Goal: Task Accomplishment & Management: Complete application form

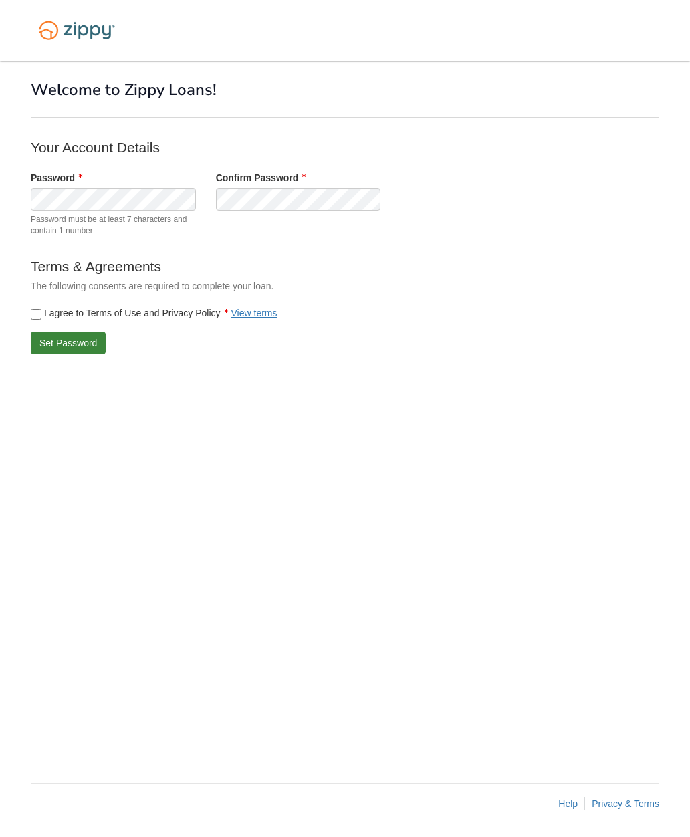
click at [85, 342] on button "Set Password" at bounding box center [68, 343] width 75 height 23
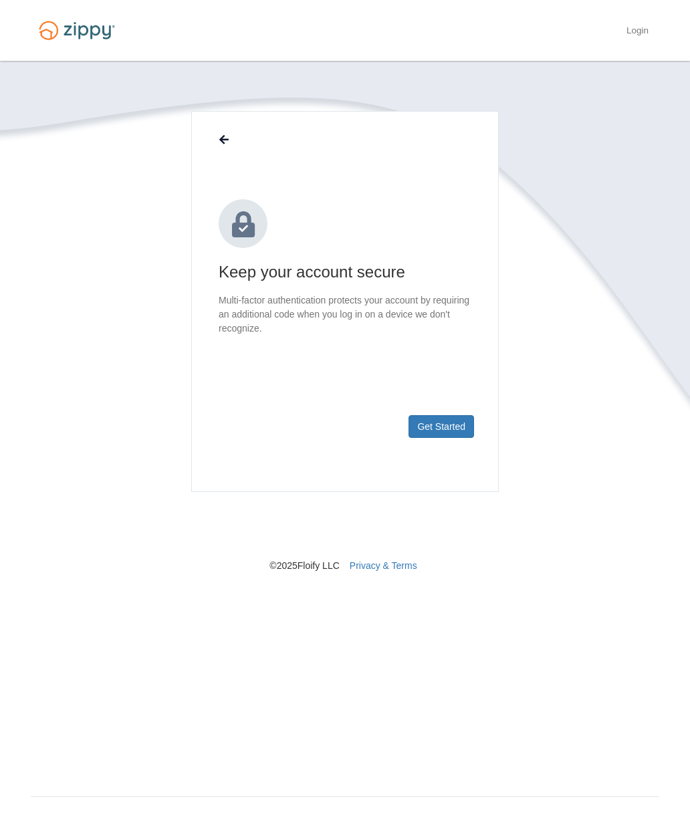
click at [439, 429] on button "Get Started" at bounding box center [442, 426] width 66 height 23
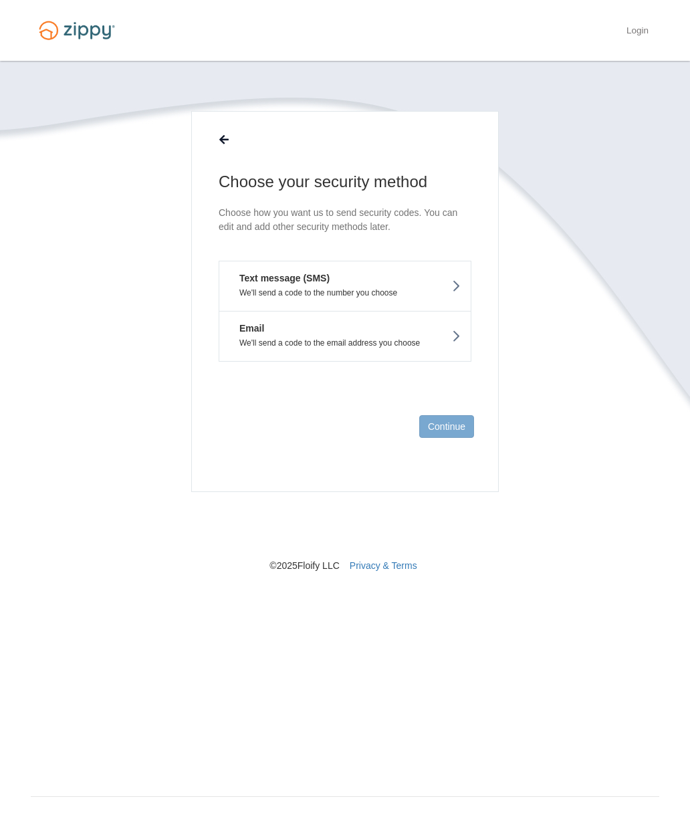
click at [430, 288] on button "Text message (SMS) We'll send a code to the number you choose" at bounding box center [345, 286] width 253 height 50
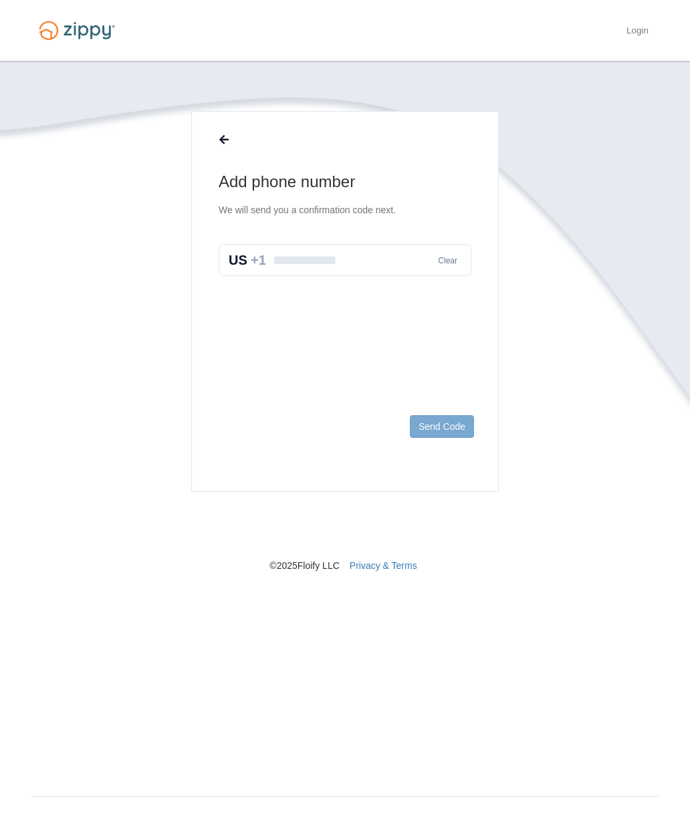
click at [324, 263] on input "text" at bounding box center [345, 260] width 253 height 32
type input "**********"
click at [454, 429] on button "Send Code" at bounding box center [442, 426] width 64 height 23
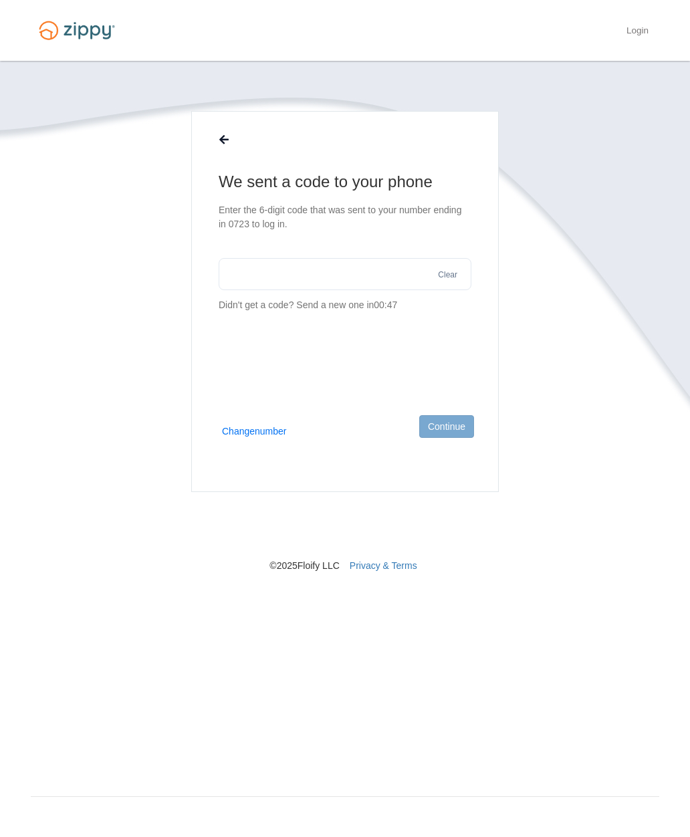
click at [306, 274] on input "text" at bounding box center [345, 274] width 253 height 32
type input "******"
click at [455, 428] on button "Continue" at bounding box center [446, 426] width 55 height 23
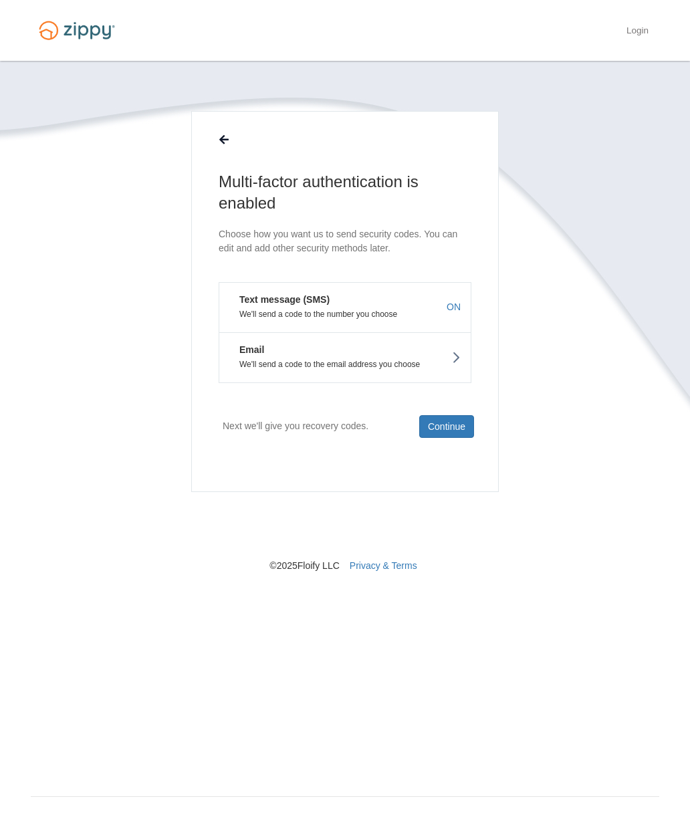
click at [454, 425] on button "Continue" at bounding box center [446, 426] width 55 height 23
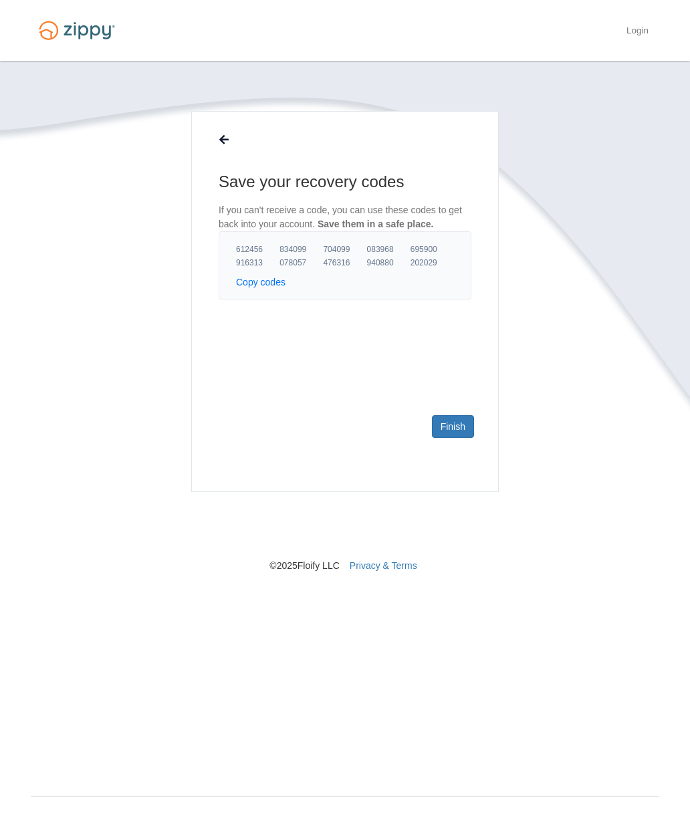
click at [453, 419] on link "Finish" at bounding box center [453, 426] width 42 height 23
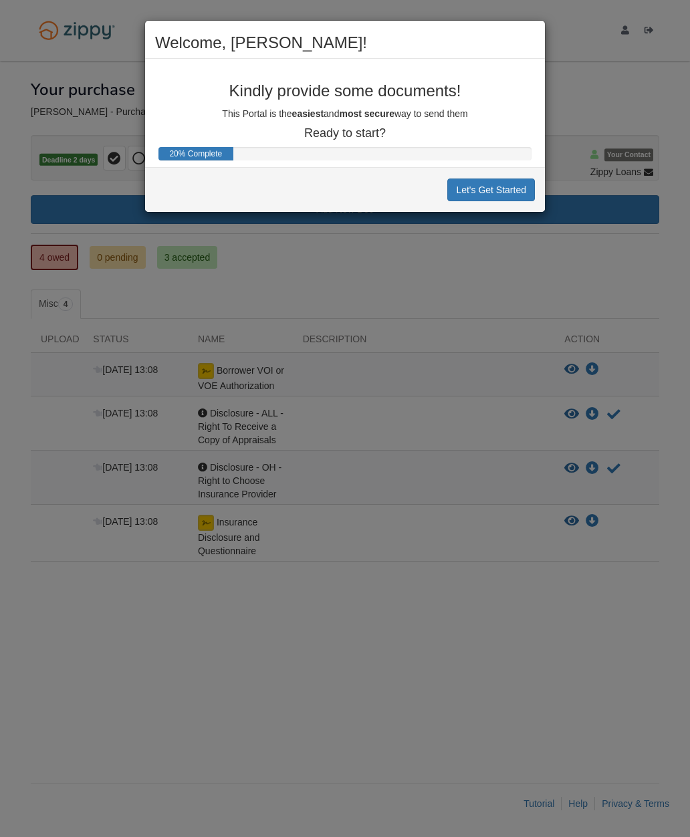
click at [646, 645] on div "Welcome, Ethan! Kindly provide some documents! This Portal is the easiest and m…" at bounding box center [345, 418] width 690 height 837
click at [510, 193] on button "Let's Get Started" at bounding box center [491, 190] width 88 height 23
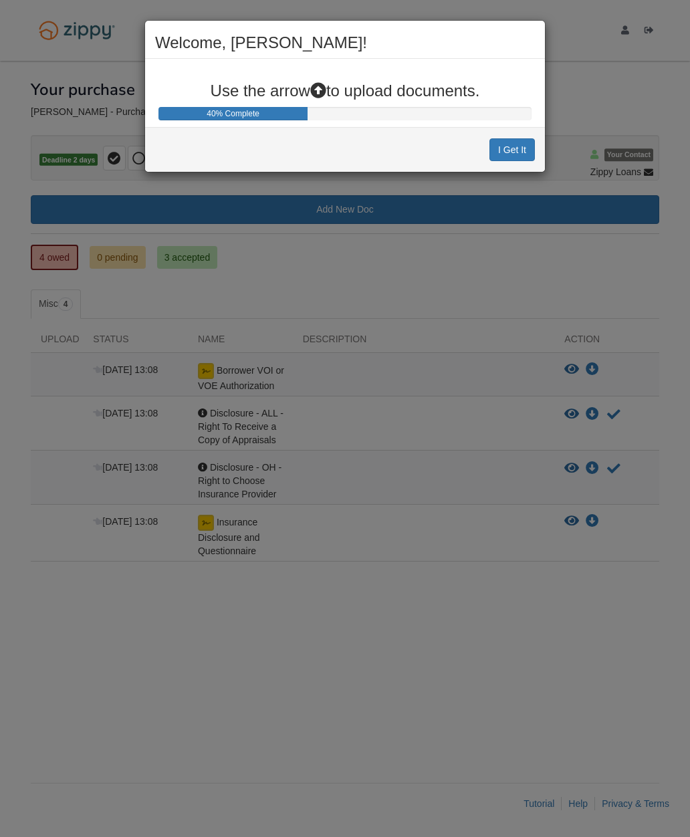
click at [521, 148] on button "I Get It" at bounding box center [511, 149] width 45 height 23
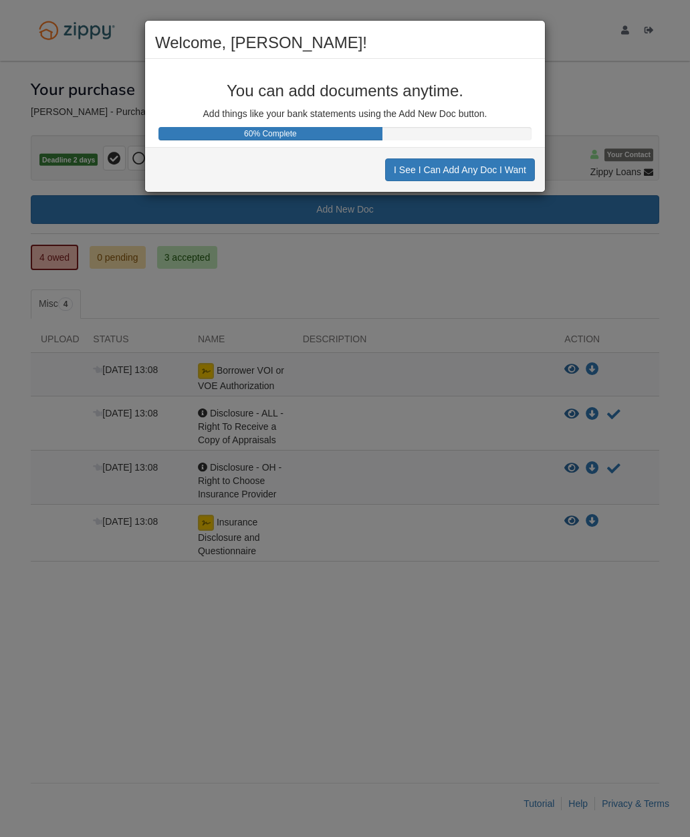
click at [512, 170] on button "I See I Can Add Any Doc I Want" at bounding box center [460, 169] width 150 height 23
click at [506, 172] on button "I See I Can Decline to Provide a Doc" at bounding box center [450, 169] width 170 height 23
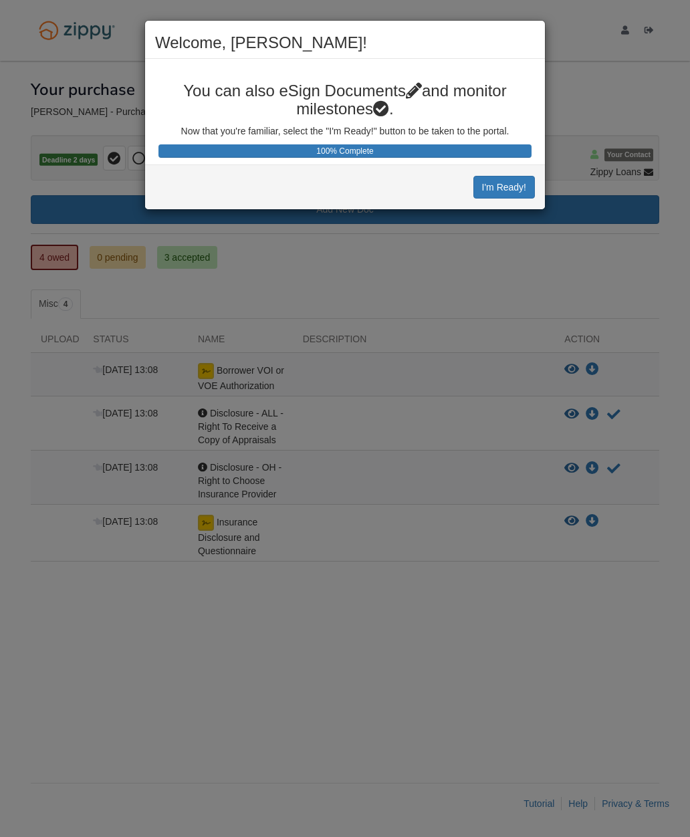
click at [505, 195] on button "I'm Ready!" at bounding box center [504, 187] width 62 height 23
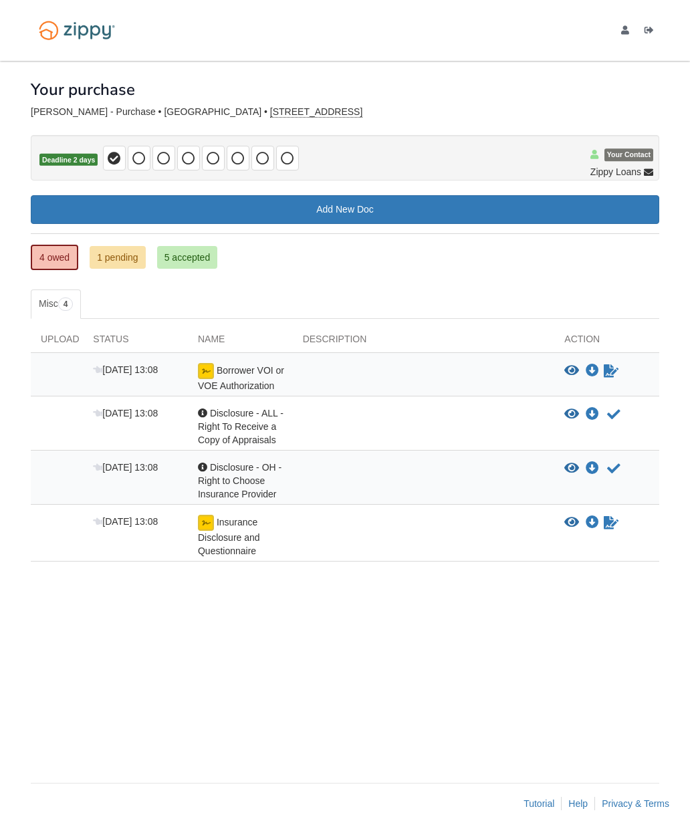
scroll to position [15, 0]
click at [132, 248] on link "1 pending" at bounding box center [118, 257] width 56 height 23
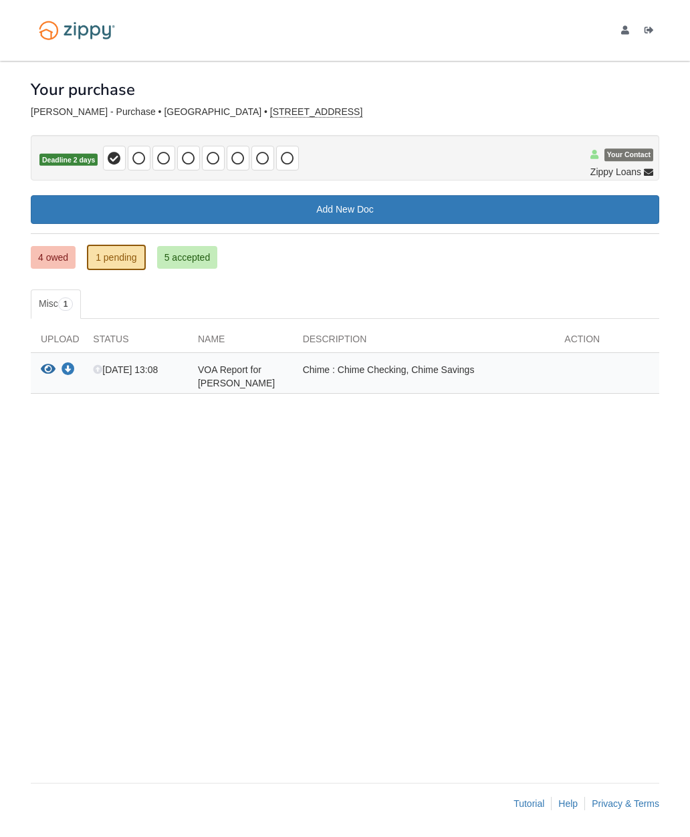
click at [56, 259] on link "4 owed" at bounding box center [53, 257] width 45 height 23
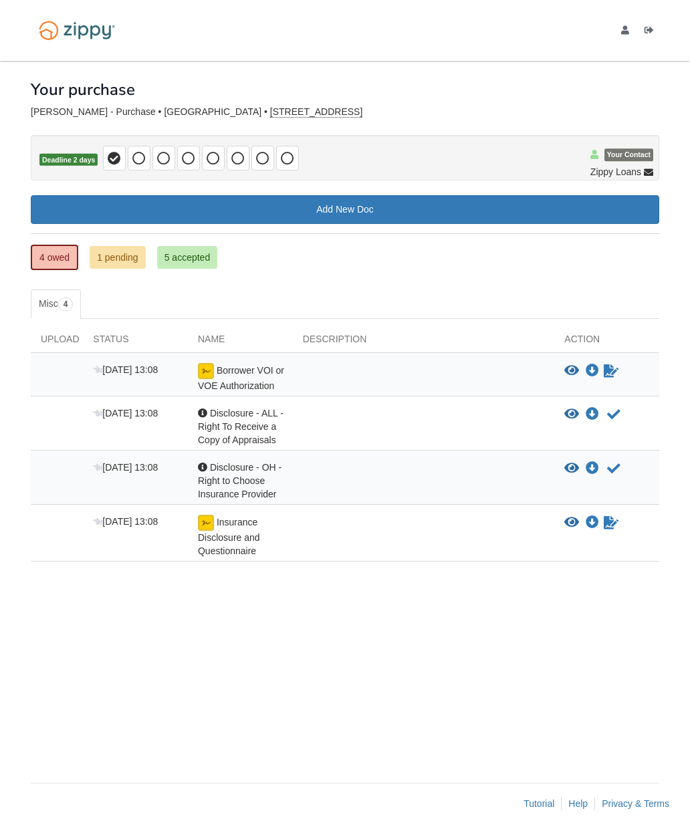
click at [499, 363] on div at bounding box center [424, 377] width 262 height 29
click at [568, 366] on icon "View Borrower VOI or VOE Authorization" at bounding box center [571, 370] width 15 height 13
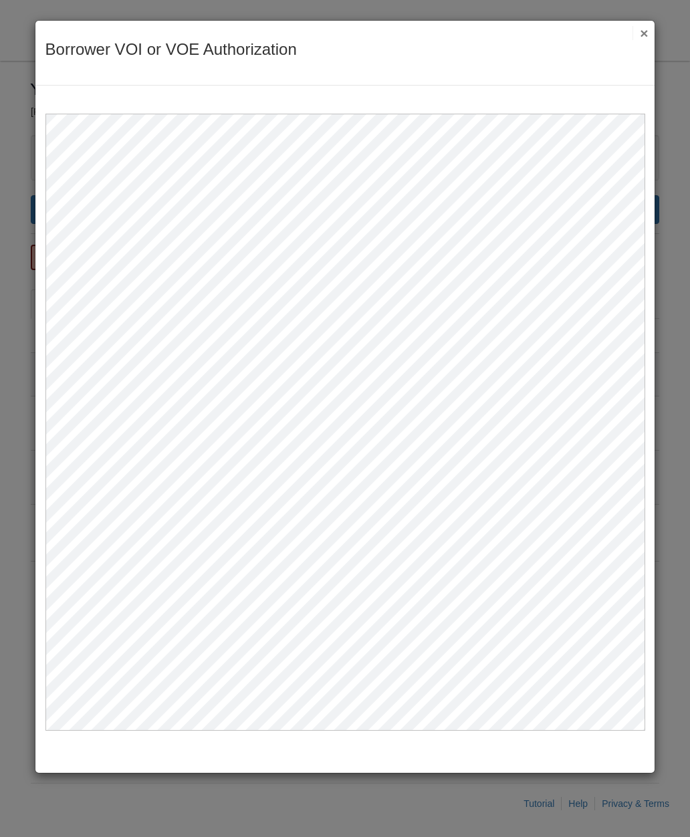
click at [634, 39] on button "×" at bounding box center [640, 33] width 15 height 14
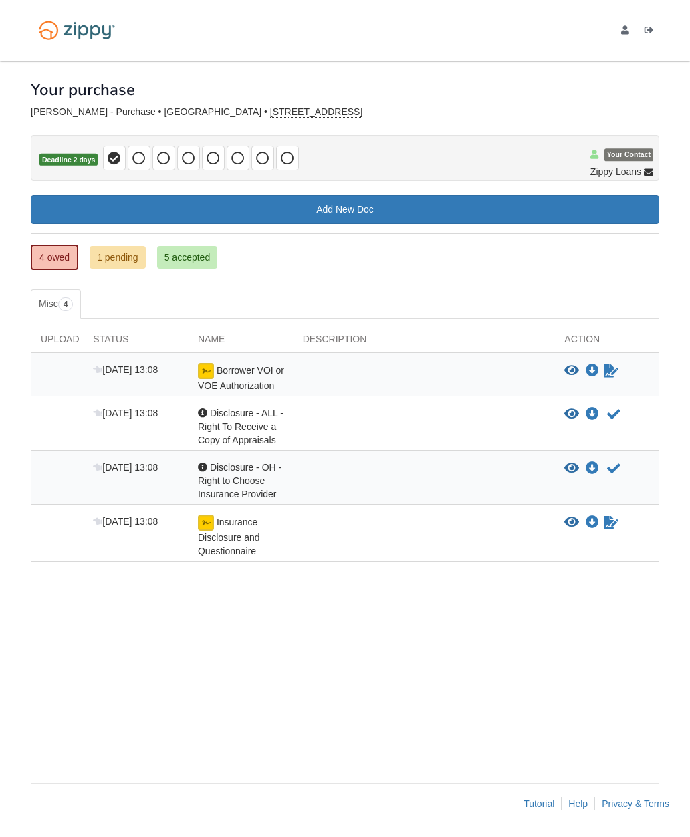
click at [590, 530] on div "View blank/sample document View blank/sample document Download file/sample doc …" at bounding box center [606, 536] width 105 height 43
click at [604, 527] on icon "Sign Form" at bounding box center [611, 522] width 15 height 13
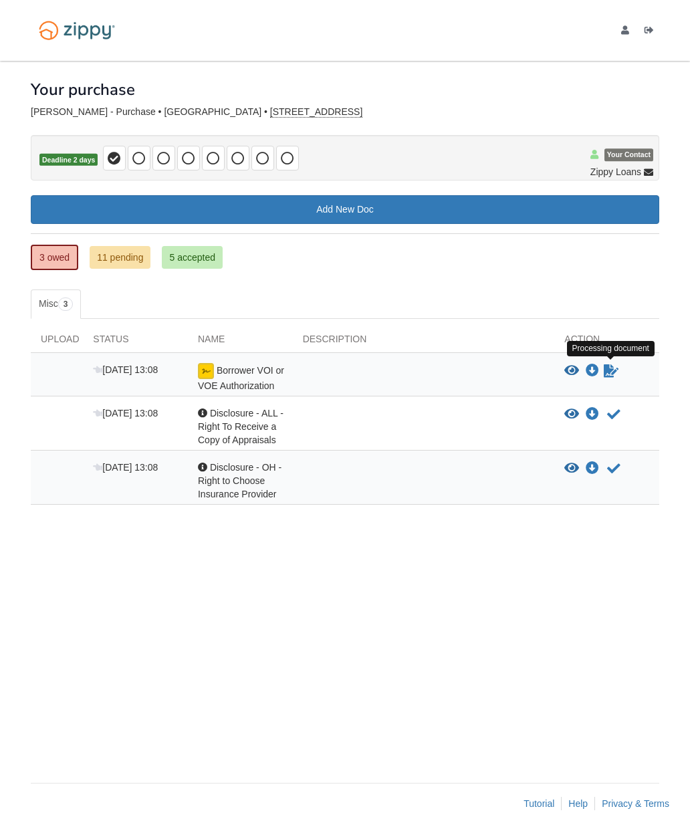
click at [605, 374] on icon "Waiting for your co-borrower to e-sign" at bounding box center [611, 370] width 15 height 13
click at [609, 372] on icon "Waiting for your co-borrower to e-sign" at bounding box center [611, 370] width 15 height 13
click at [597, 372] on icon "Download Borrower VOI or VOE Authorization" at bounding box center [592, 370] width 13 height 13
click at [605, 369] on icon "Waiting for your co-borrower to e-sign" at bounding box center [611, 370] width 15 height 13
click at [607, 669] on div "× × × Pending Add Document Notice document will be included in the email sent t…" at bounding box center [345, 415] width 629 height 709
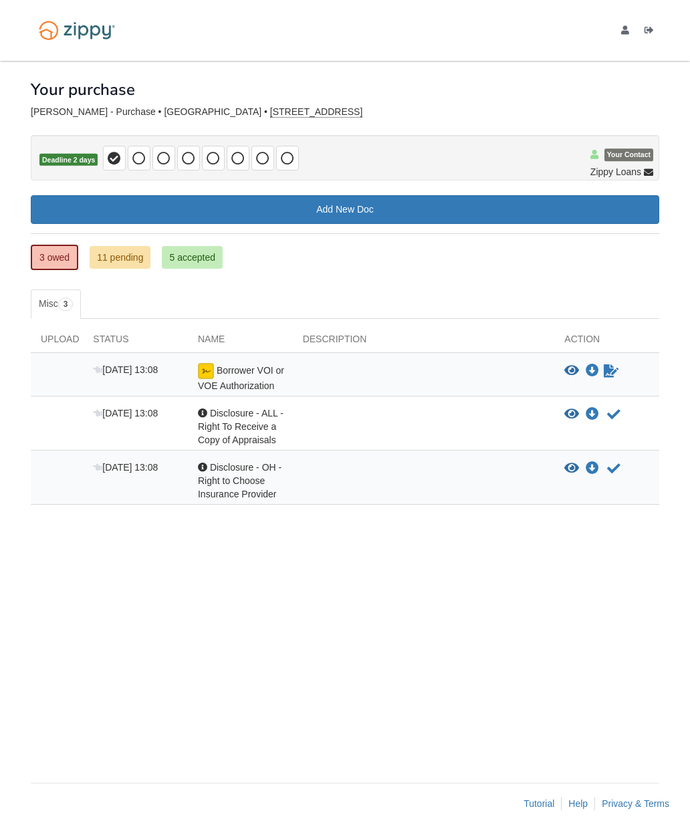
click at [387, 388] on div at bounding box center [424, 377] width 262 height 29
click at [596, 371] on icon "Download Borrower VOI or VOE Authorization" at bounding box center [592, 370] width 13 height 13
click at [619, 369] on icon "Waiting for your co-borrower to e-sign" at bounding box center [611, 370] width 15 height 13
click at [261, 376] on div "Borrower VOI or VOE Authorization" at bounding box center [240, 377] width 105 height 29
click at [568, 371] on icon "View Borrower VOI or VOE Authorization" at bounding box center [571, 370] width 15 height 13
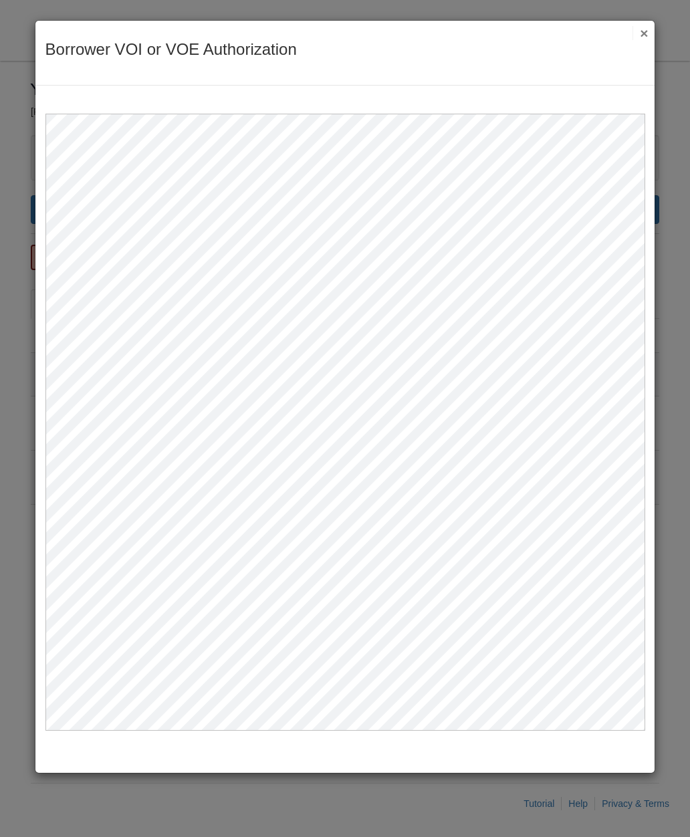
click at [645, 32] on button "×" at bounding box center [640, 33] width 15 height 14
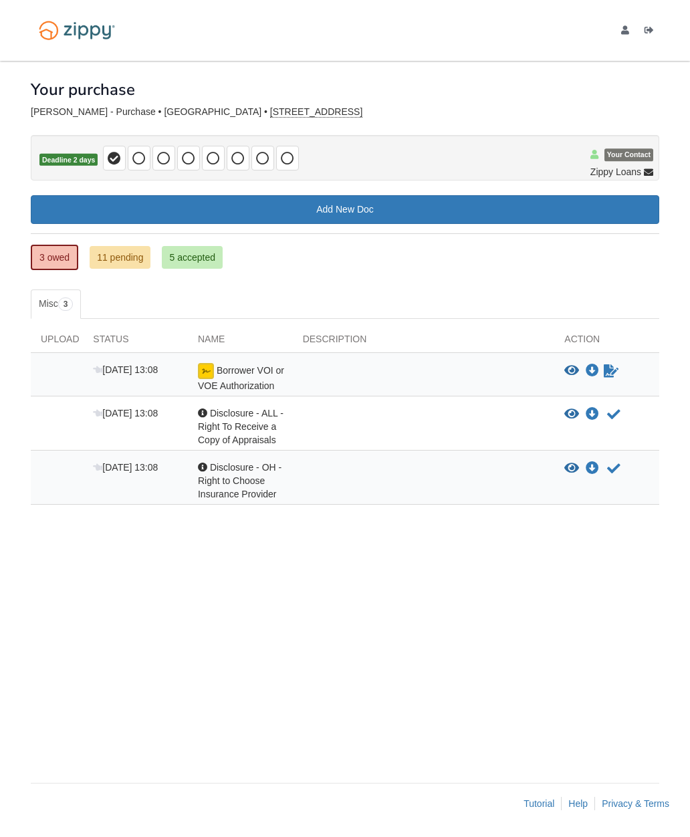
click at [50, 255] on link "3 owed" at bounding box center [54, 257] width 47 height 25
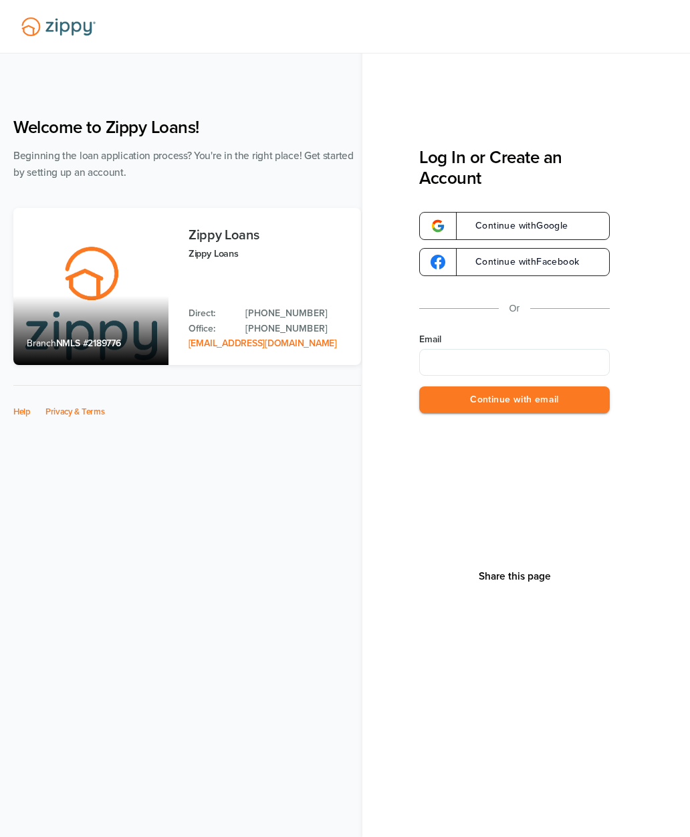
click at [517, 350] on input "Email" at bounding box center [514, 362] width 191 height 27
type input "**********"
click at [542, 403] on button "Continue with email" at bounding box center [514, 400] width 191 height 27
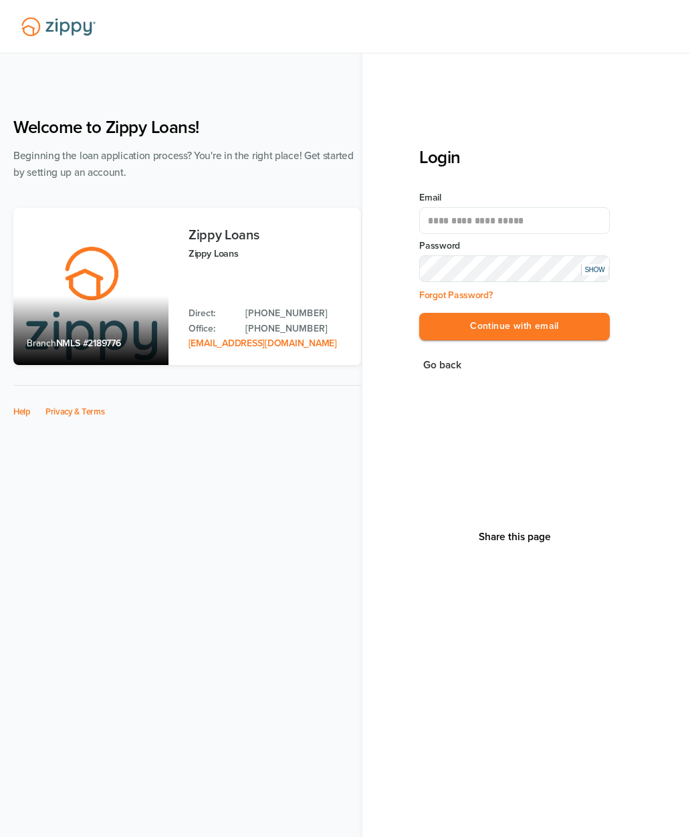
click at [563, 330] on button "Continue with email" at bounding box center [514, 326] width 191 height 27
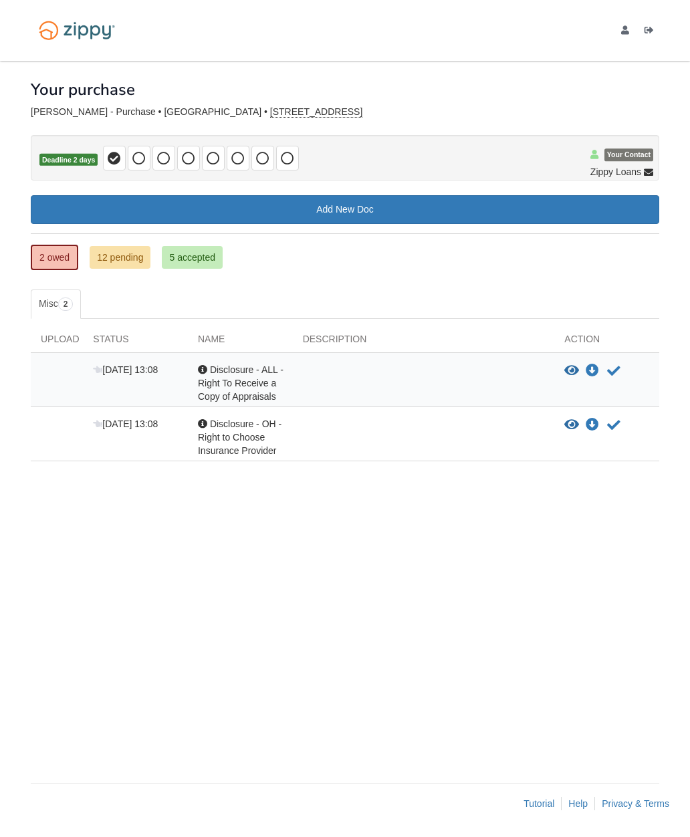
click at [35, 255] on link "2 owed" at bounding box center [54, 257] width 47 height 25
click at [196, 267] on link "5 accepted" at bounding box center [192, 257] width 61 height 23
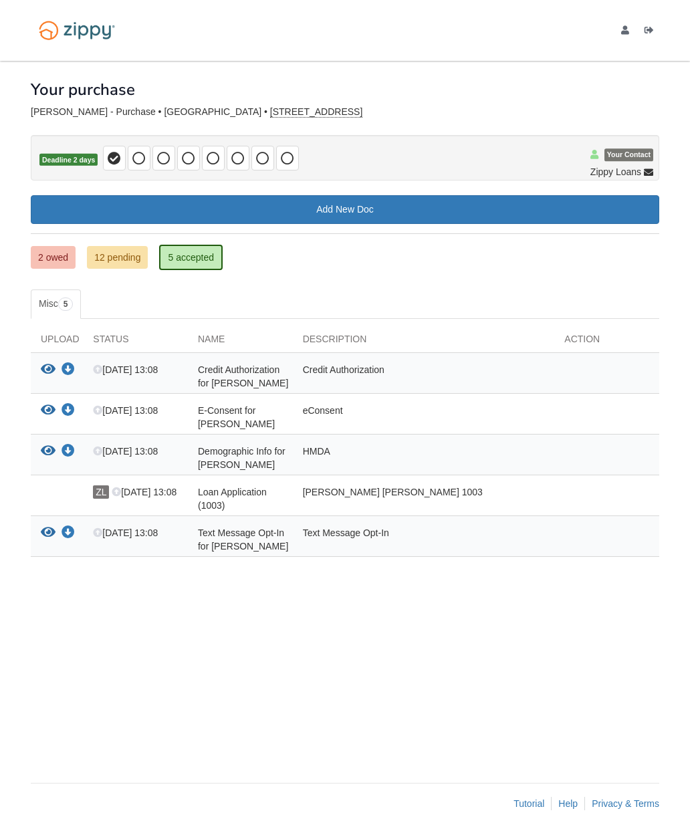
click at [106, 261] on link "12 pending" at bounding box center [117, 257] width 61 height 23
click at [110, 259] on link "12 pending" at bounding box center [117, 257] width 61 height 23
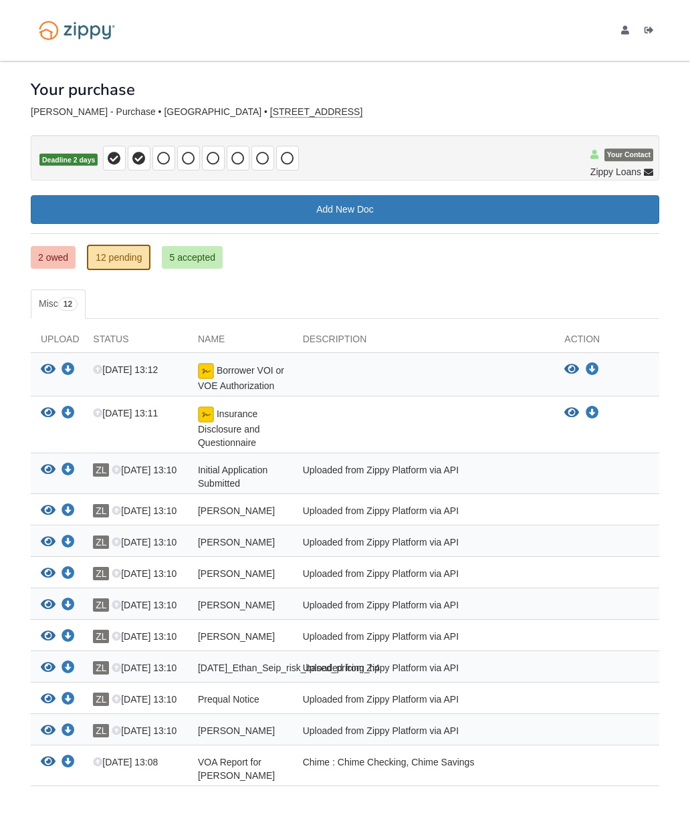
click at [49, 259] on link "2 owed" at bounding box center [53, 257] width 45 height 23
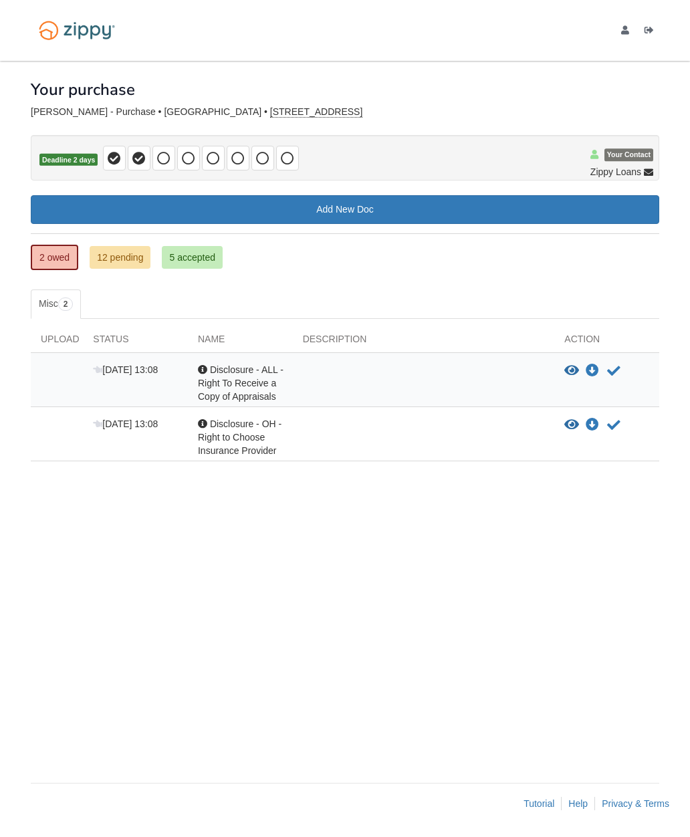
click at [598, 370] on icon "Download Disclosure - ALL - Right To Receive a Copy of Appraisals" at bounding box center [592, 370] width 13 height 13
click at [403, 380] on div at bounding box center [424, 383] width 262 height 40
click at [233, 382] on span "Disclosure - ALL - Right To Receive a Copy of Appraisals" at bounding box center [241, 382] width 86 height 37
click at [205, 368] on div at bounding box center [202, 369] width 9 height 9
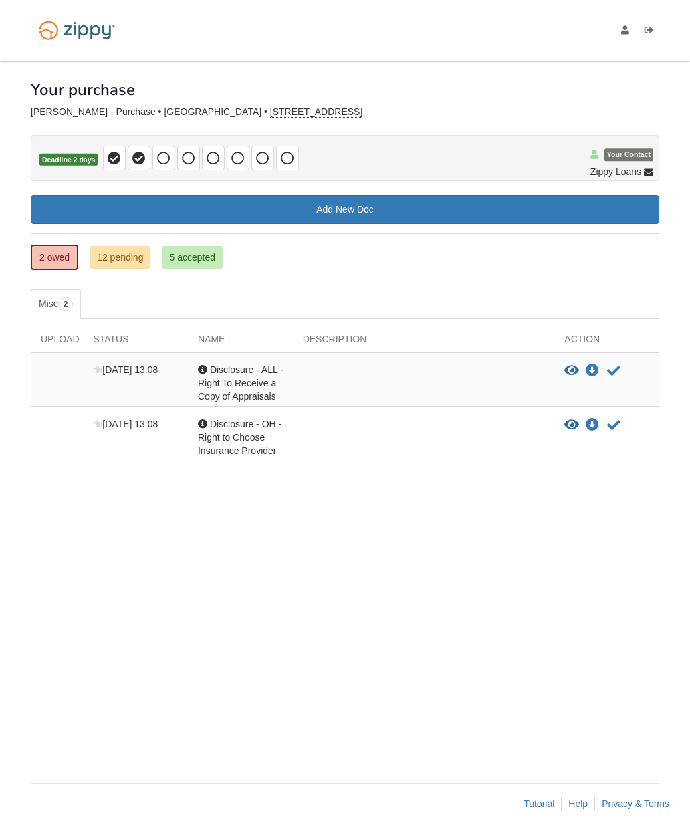
click at [206, 366] on div at bounding box center [202, 369] width 9 height 9
click at [205, 367] on div at bounding box center [202, 369] width 9 height 9
click at [205, 366] on div at bounding box center [202, 369] width 9 height 9
click at [205, 425] on div at bounding box center [202, 423] width 9 height 9
click at [205, 422] on div at bounding box center [202, 423] width 9 height 9
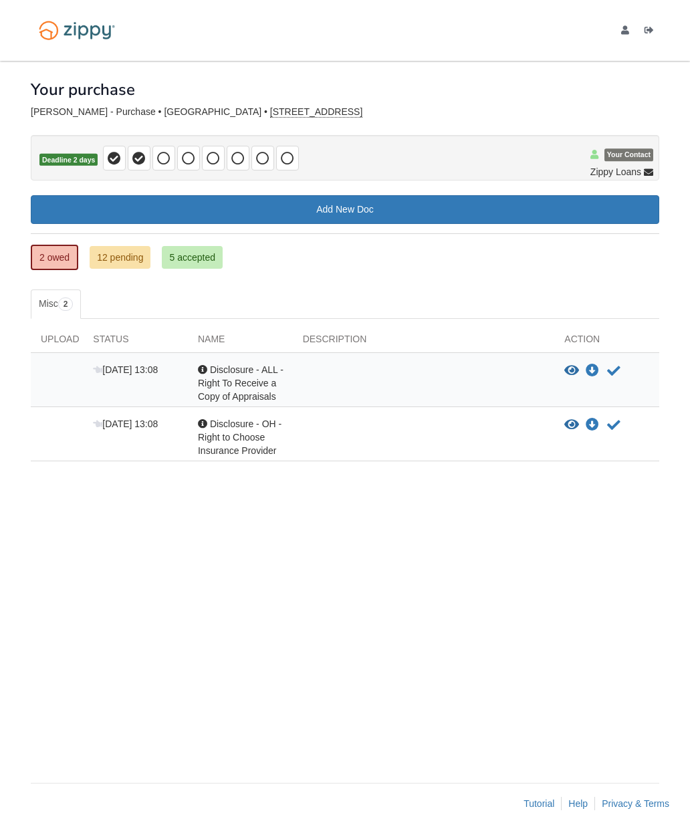
click at [205, 419] on div at bounding box center [202, 423] width 9 height 9
click at [201, 421] on div at bounding box center [202, 423] width 9 height 9
click at [618, 420] on icon "Acknowledge receipt of document" at bounding box center [613, 425] width 13 height 13
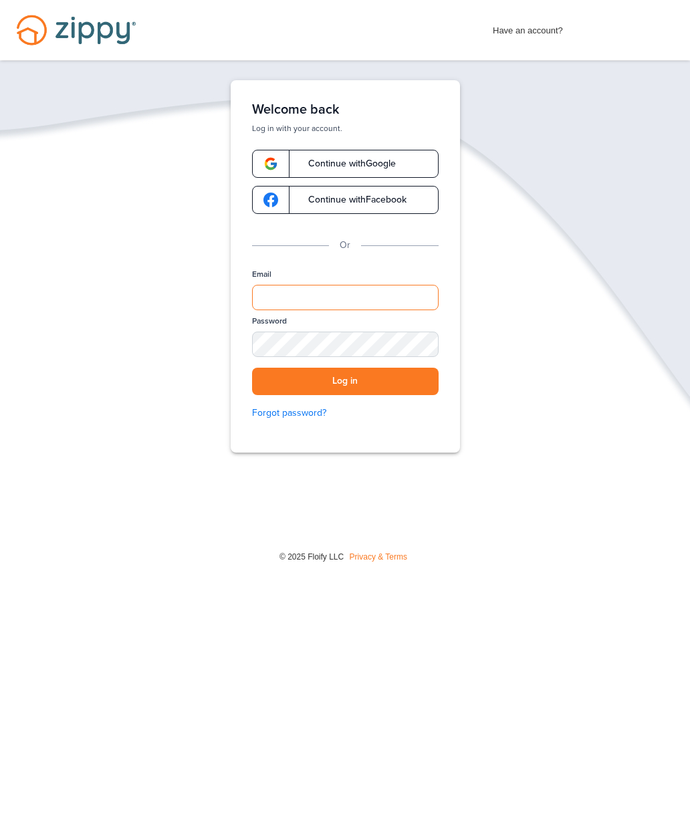
click at [320, 305] on input "Email" at bounding box center [345, 297] width 187 height 25
type input "**********"
click at [393, 384] on button "Log in" at bounding box center [345, 381] width 187 height 27
